Goal: Information Seeking & Learning: Learn about a topic

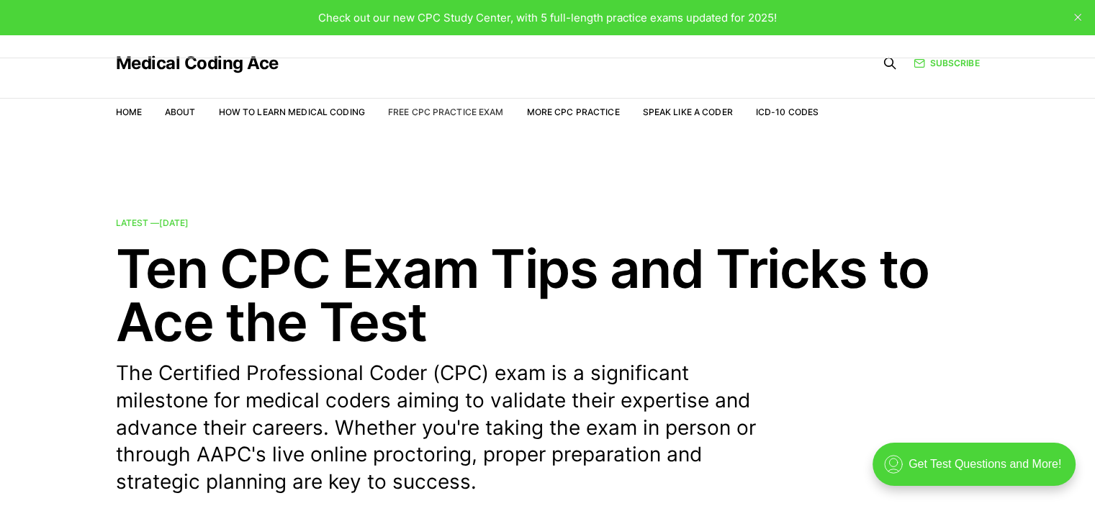
drag, startPoint x: 458, startPoint y: 115, endPoint x: 439, endPoint y: 107, distance: 21.3
click at [439, 107] on link "Free CPC Practice Exam" at bounding box center [446, 112] width 116 height 11
click at [486, 109] on link "Free CPC Practice Exam" at bounding box center [446, 112] width 116 height 11
click at [462, 114] on link "Free CPC Practice Exam" at bounding box center [446, 112] width 116 height 11
click at [449, 107] on link "Free CPC Practice Exam" at bounding box center [446, 112] width 116 height 11
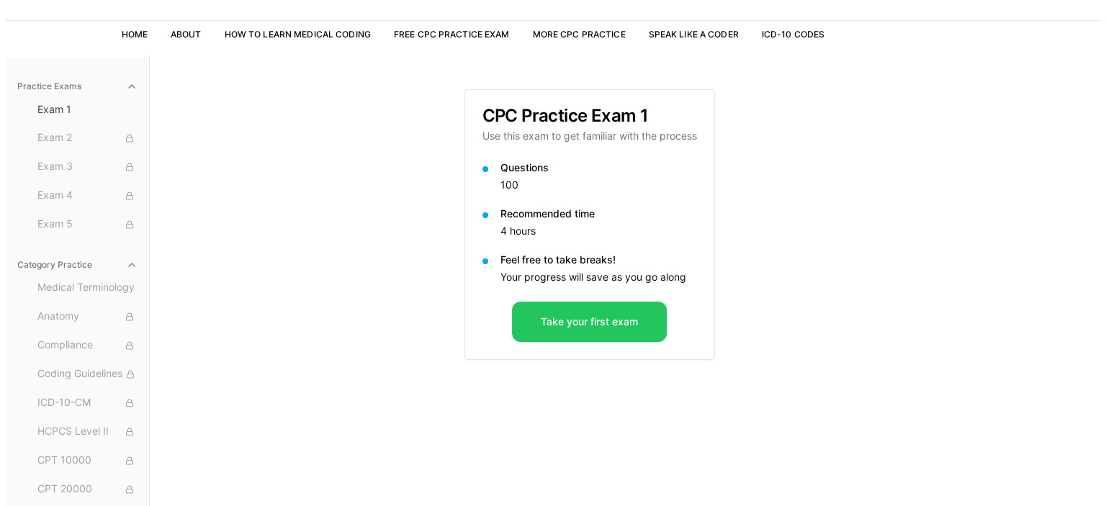
scroll to position [78, 0]
drag, startPoint x: 606, startPoint y: 318, endPoint x: 545, endPoint y: 322, distance: 61.4
click at [545, 322] on button "Take your first exam" at bounding box center [583, 322] width 155 height 40
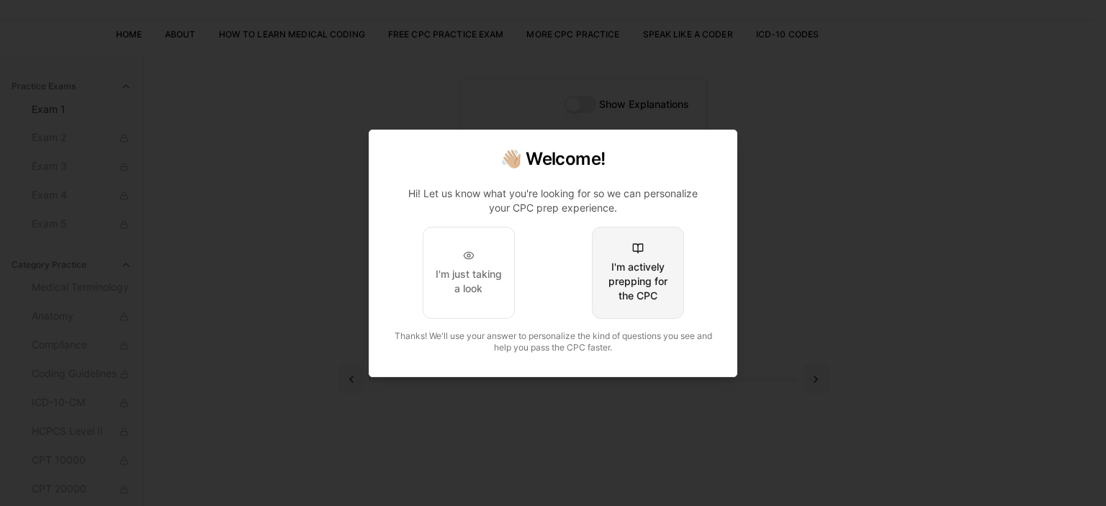
click at [650, 279] on div "I'm actively prepping for the CPC" at bounding box center [638, 281] width 68 height 43
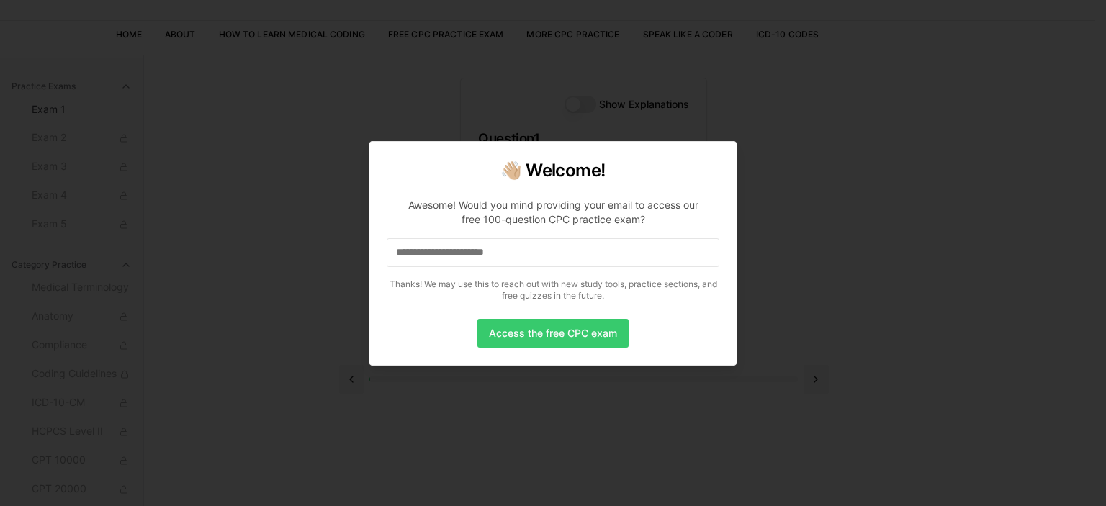
click at [527, 338] on button "Access the free CPC exam" at bounding box center [553, 333] width 151 height 29
click at [642, 462] on div at bounding box center [553, 253] width 1106 height 506
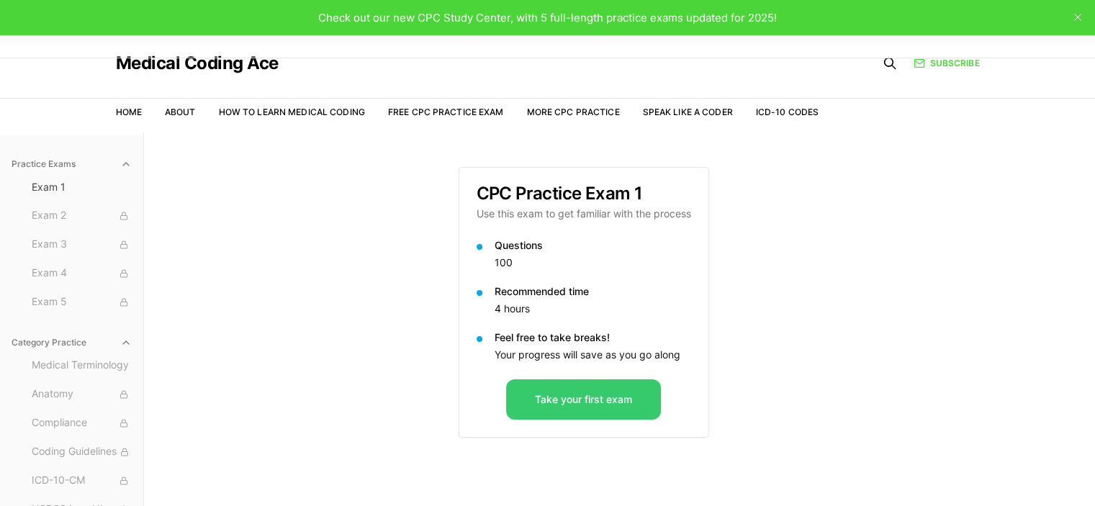
click at [558, 395] on button "Take your first exam" at bounding box center [583, 400] width 155 height 40
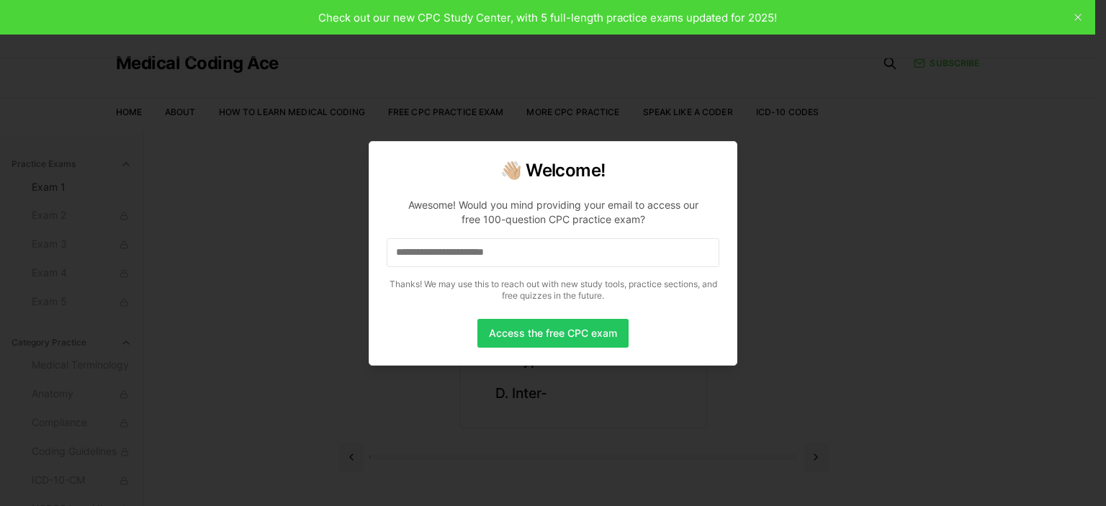
click at [811, 207] on div at bounding box center [553, 253] width 1106 height 506
click at [586, 336] on button "Access the free CPC exam" at bounding box center [553, 333] width 151 height 29
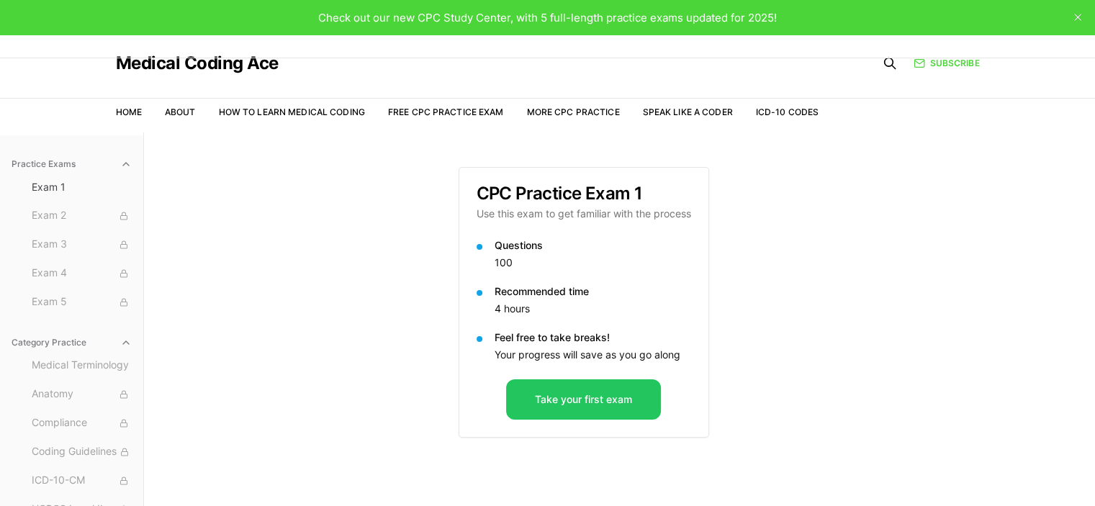
drag, startPoint x: 50, startPoint y: 215, endPoint x: 343, endPoint y: 365, distance: 328.6
drag, startPoint x: 343, startPoint y: 365, endPoint x: 256, endPoint y: 404, distance: 94.8
click at [256, 404] on div "Practice Exams Exam 1 Exam 2 Exam 3 Exam 4 Exam 5 Category Practice Medical Ter…" at bounding box center [547, 386] width 1095 height 506
click at [543, 397] on button "Take your first exam" at bounding box center [583, 400] width 155 height 40
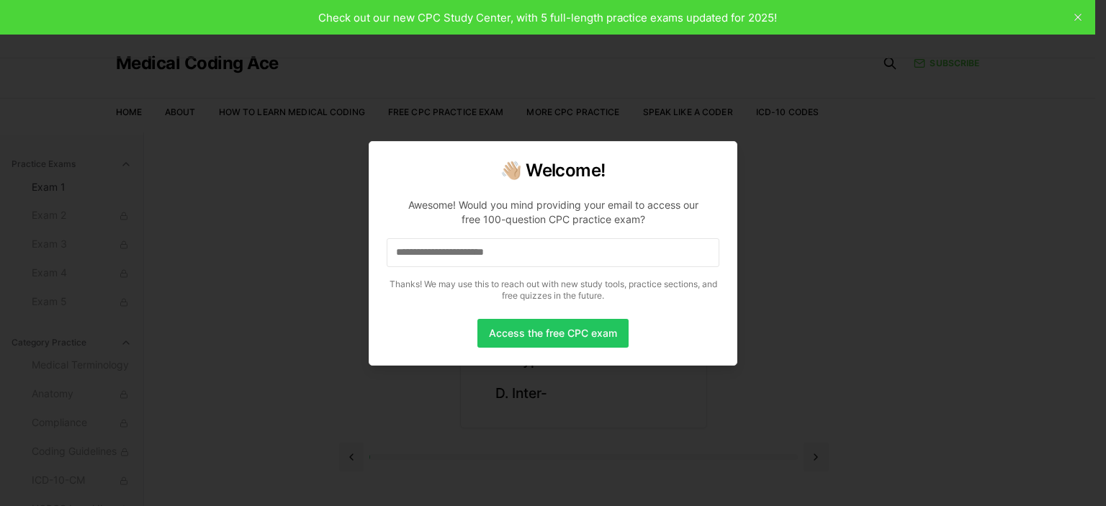
click at [483, 244] on input at bounding box center [553, 252] width 333 height 29
click at [503, 254] on input "*" at bounding box center [553, 252] width 333 height 29
click at [503, 254] on input "**" at bounding box center [553, 252] width 333 height 29
click at [503, 254] on input "***" at bounding box center [553, 252] width 333 height 29
click at [546, 325] on button "Access the free CPC exam" at bounding box center [553, 333] width 151 height 29
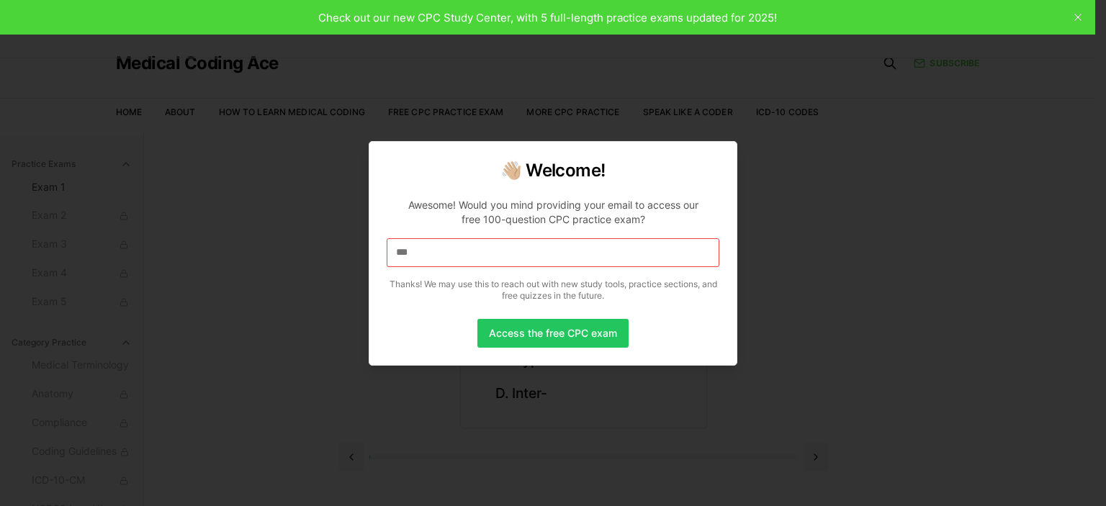
click at [464, 249] on input "***" at bounding box center [553, 252] width 333 height 29
click at [464, 249] on input "****" at bounding box center [553, 252] width 333 height 29
click at [518, 336] on button "Access the free CPC exam" at bounding box center [553, 333] width 151 height 29
click at [578, 341] on button "Access the free CPC exam" at bounding box center [553, 333] width 151 height 29
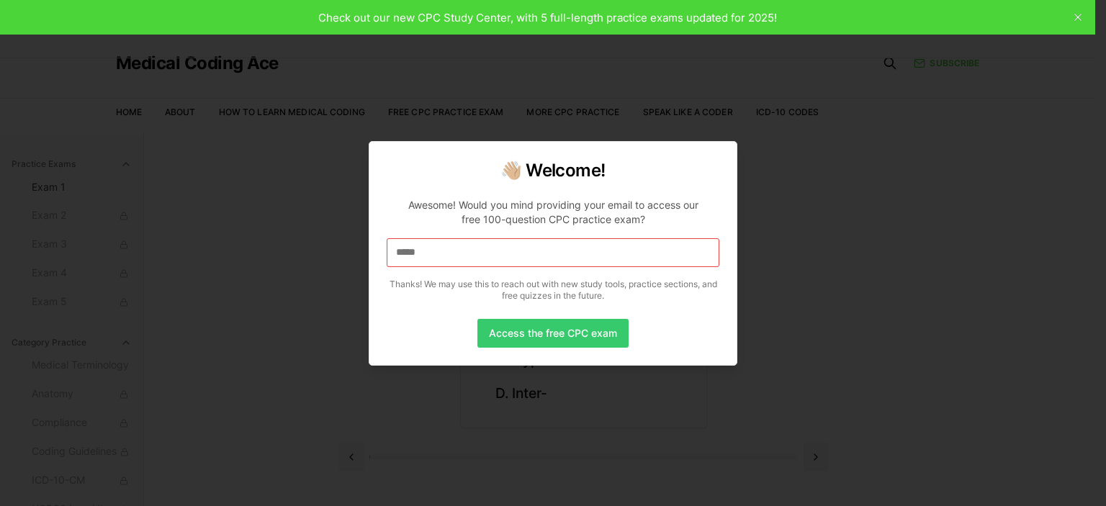
click at [578, 341] on button "Access the free CPC exam" at bounding box center [553, 333] width 151 height 29
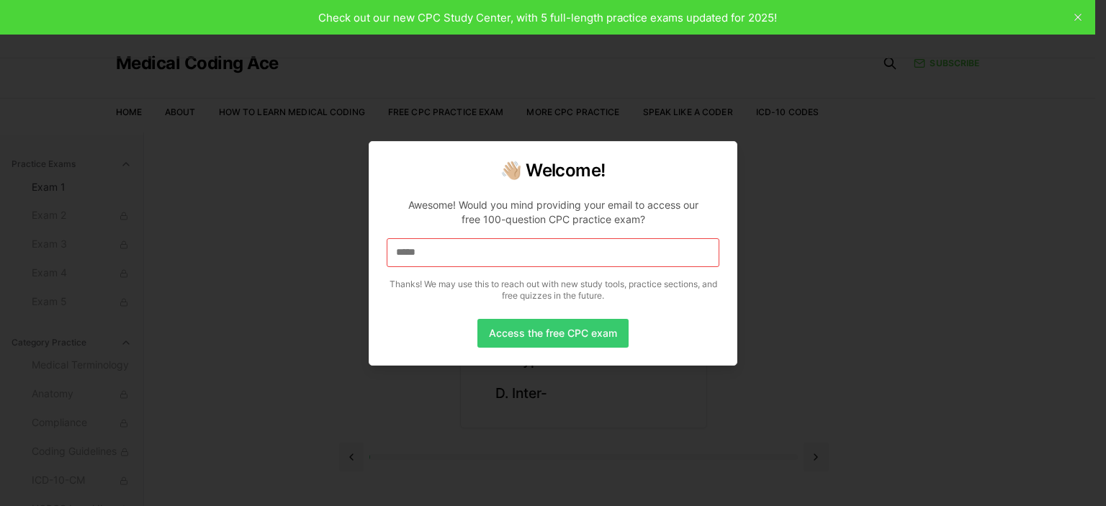
click at [578, 341] on button "Access the free CPC exam" at bounding box center [553, 333] width 151 height 29
